Goal: Task Accomplishment & Management: Manage account settings

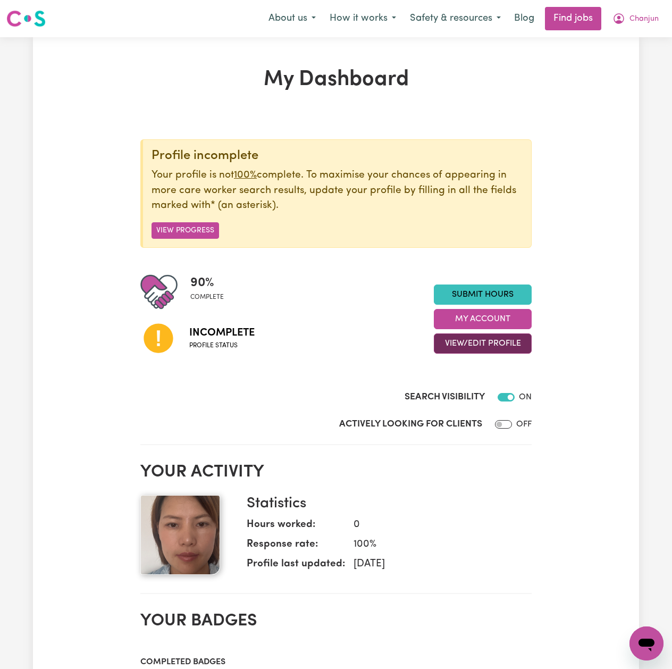
click at [465, 348] on button "View/Edit Profile" at bounding box center [483, 343] width 98 height 20
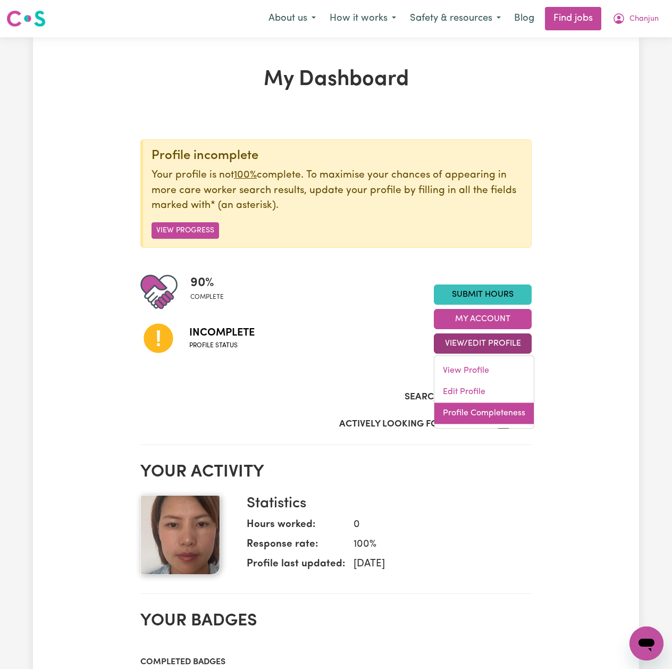
click at [470, 404] on link "Profile Completeness" at bounding box center [483, 413] width 99 height 21
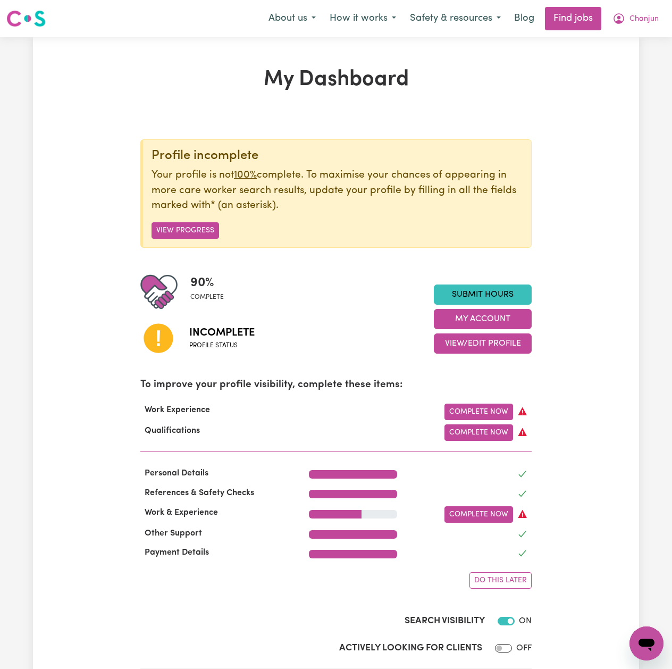
drag, startPoint x: 472, startPoint y: 345, endPoint x: 473, endPoint y: 381, distance: 35.6
click at [471, 347] on button "View/Edit Profile" at bounding box center [483, 343] width 98 height 20
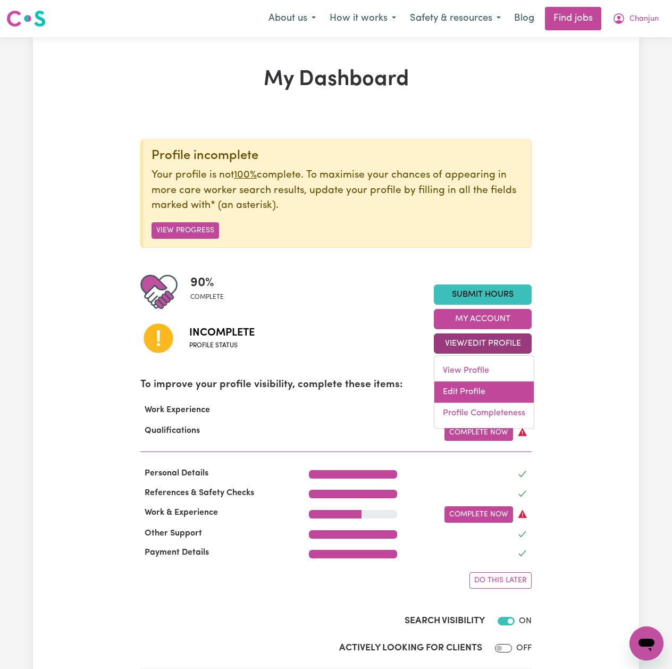
click at [466, 390] on link "Edit Profile" at bounding box center [483, 392] width 99 height 21
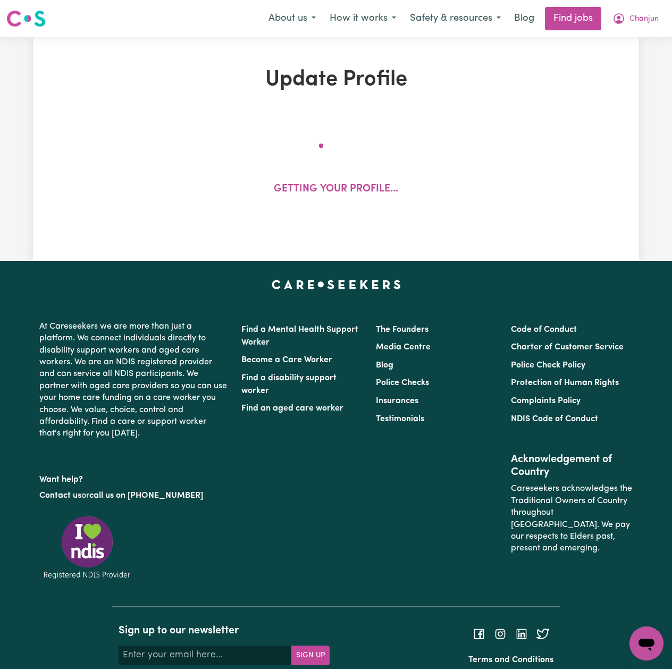
select select "[DEMOGRAPHIC_DATA]"
select select "Australian PR"
select select "Studying a healthcare related degree or qualification"
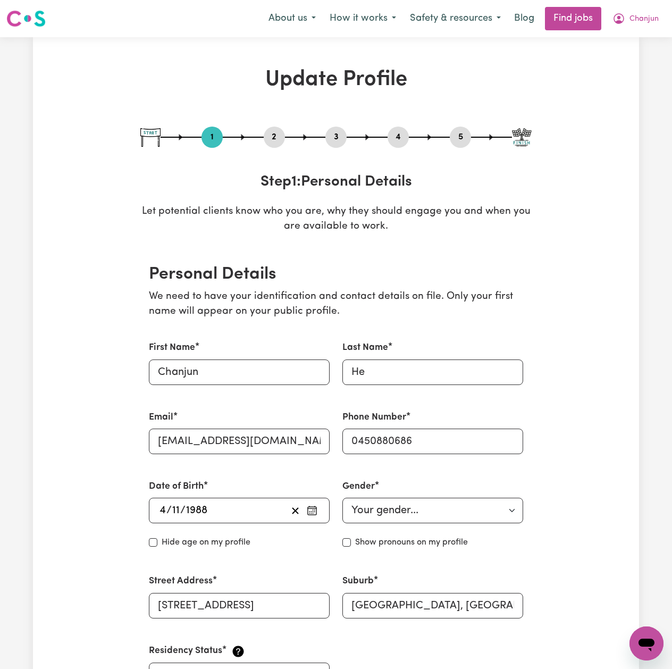
click at [275, 141] on button "2" at bounding box center [274, 137] width 21 height 14
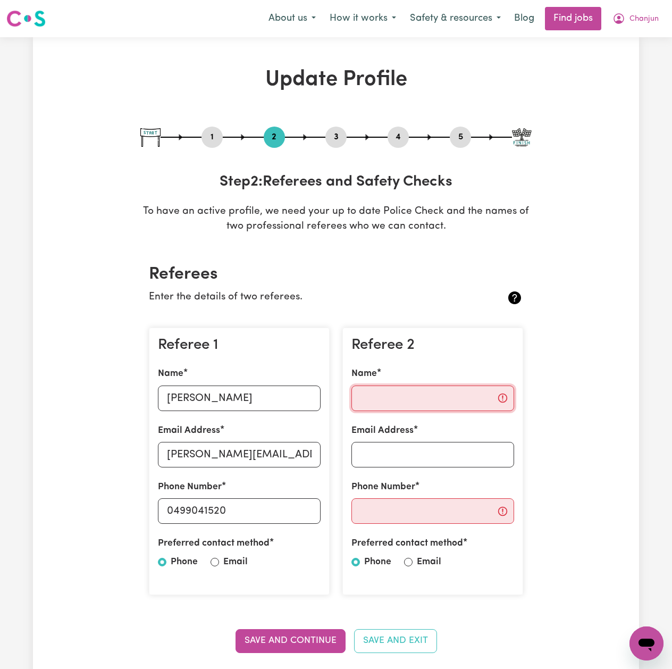
drag, startPoint x: 409, startPoint y: 400, endPoint x: 425, endPoint y: 413, distance: 21.2
click at [409, 399] on input "Name" at bounding box center [432, 398] width 163 height 26
paste input "[PERSON_NAME]"
type input "[PERSON_NAME]"
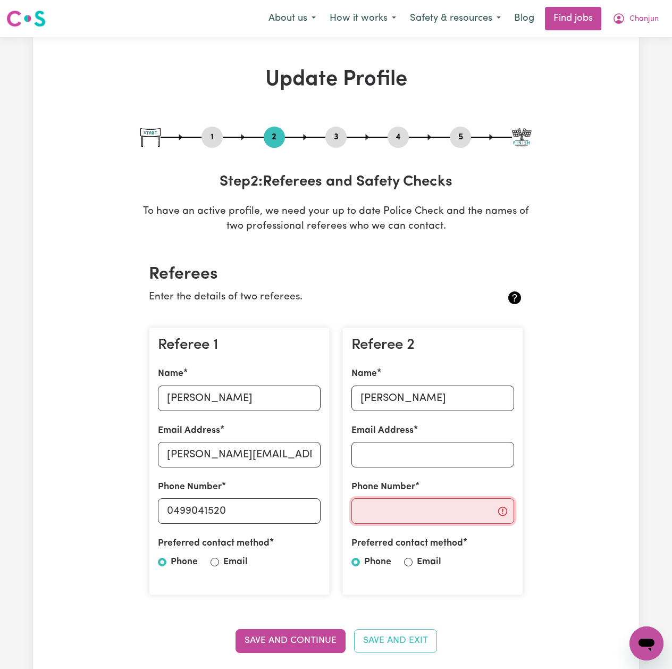
drag, startPoint x: 403, startPoint y: 501, endPoint x: 409, endPoint y: 510, distance: 11.5
click at [406, 505] on input "Phone Number" at bounding box center [432, 511] width 163 height 26
paste input "449194089"
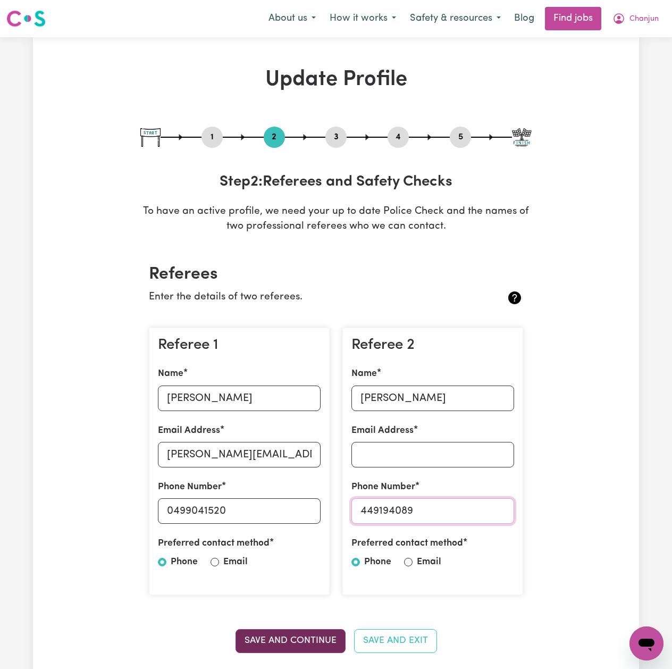
type input "449194089"
click at [279, 641] on button "Save and Continue" at bounding box center [291, 640] width 110 height 23
click at [626, 19] on button "Chanjun" at bounding box center [636, 18] width 60 height 22
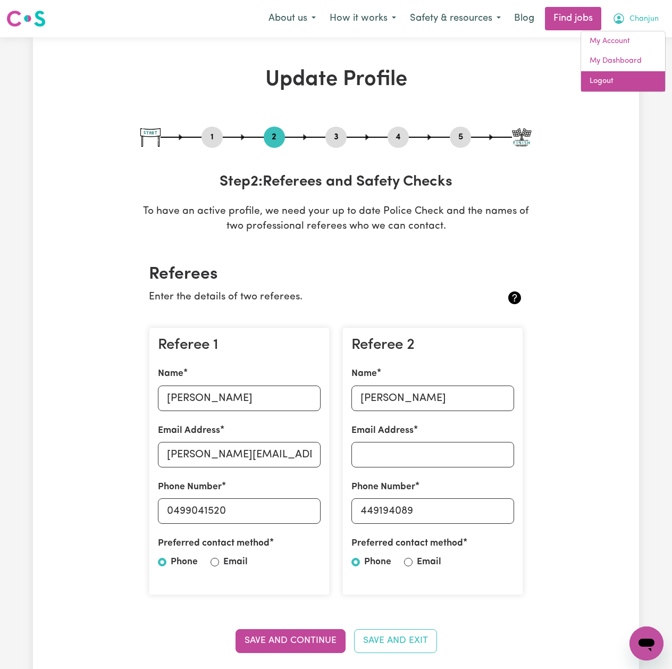
click at [615, 77] on link "Logout" at bounding box center [623, 81] width 84 height 20
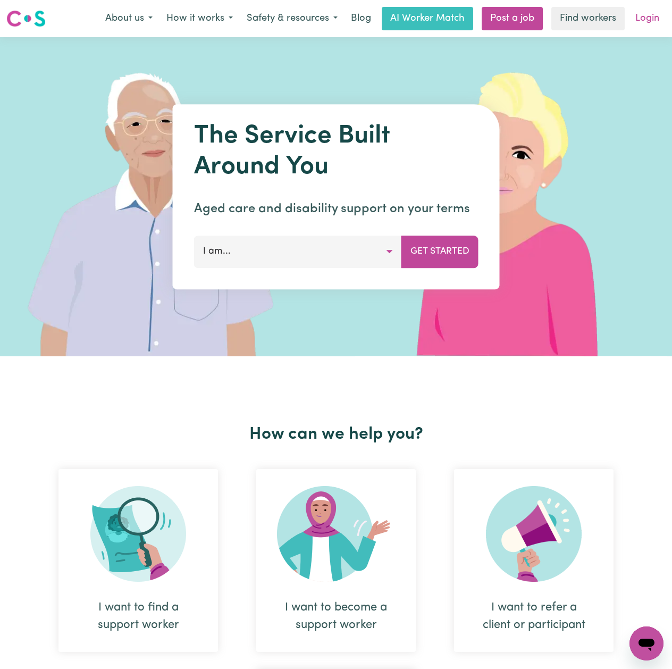
click at [652, 20] on link "Login" at bounding box center [647, 18] width 37 height 23
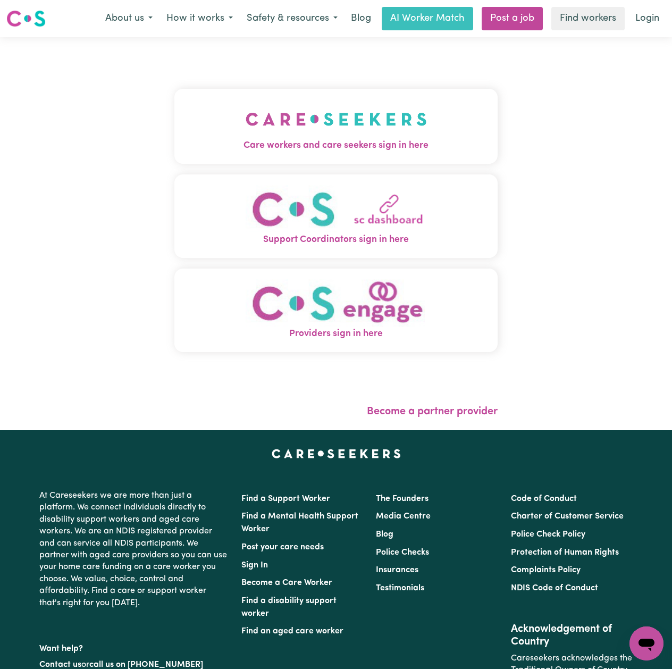
click at [174, 98] on button "Care workers and care seekers sign in here" at bounding box center [335, 126] width 323 height 74
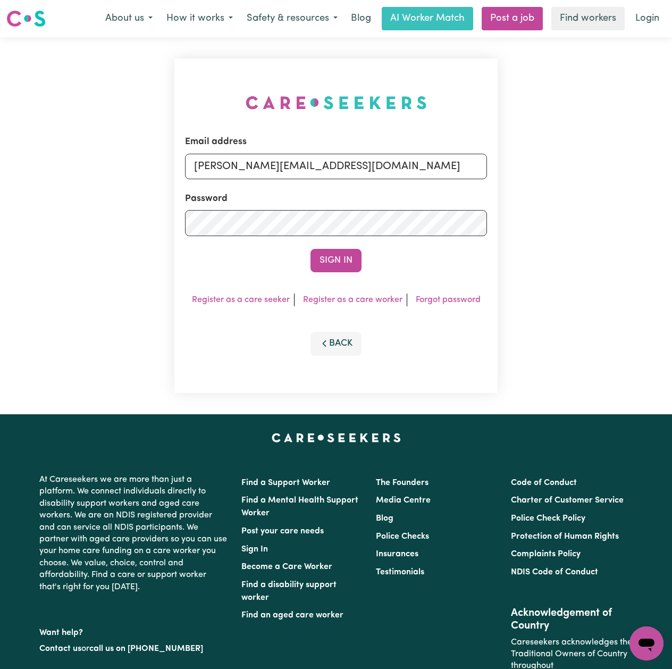
click at [217, 179] on div "Email address [PERSON_NAME][EMAIL_ADDRESS][DOMAIN_NAME] Password Sign In Regist…" at bounding box center [336, 225] width 336 height 377
drag, startPoint x: 230, startPoint y: 172, endPoint x: 236, endPoint y: 203, distance: 31.0
click at [230, 172] on input "[PERSON_NAME][EMAIL_ADDRESS][DOMAIN_NAME]" at bounding box center [336, 167] width 302 height 26
drag, startPoint x: 249, startPoint y: 167, endPoint x: 457, endPoint y: 173, distance: 208.0
click at [457, 173] on input "Superuser~[EMAIL_ADDRESS][DOMAIN_NAME]" at bounding box center [336, 167] width 302 height 26
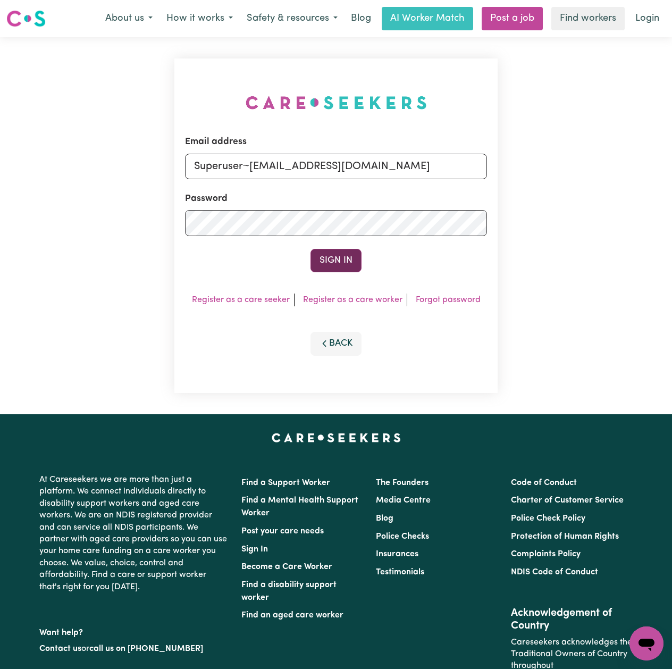
type input "Superuser~[EMAIL_ADDRESS][DOMAIN_NAME]"
click at [329, 264] on button "Sign In" at bounding box center [336, 260] width 51 height 23
